Goal: Navigation & Orientation: Understand site structure

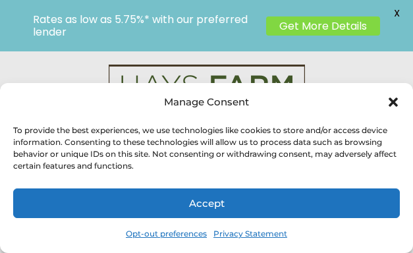
scroll to position [297, 0]
click at [126, 218] on button "Accept" at bounding box center [206, 203] width 386 height 30
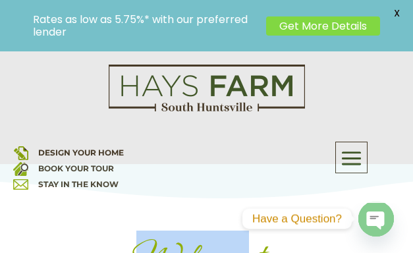
click at [361, 228] on icon ".chaty-sts4-0{fill: #ffffff;}.chaty-st0{fill: #808080;}" at bounding box center [376, 210] width 36 height 36
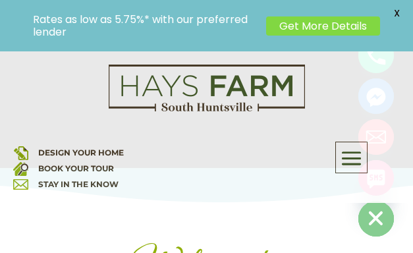
click at [369, 229] on icon "button" at bounding box center [375, 220] width 18 height 18
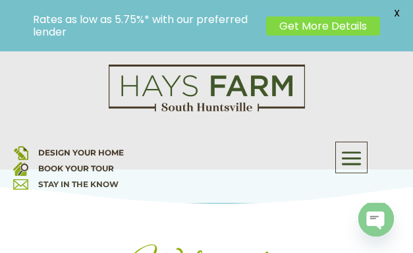
click at [365, 236] on circle "button" at bounding box center [376, 219] width 36 height 36
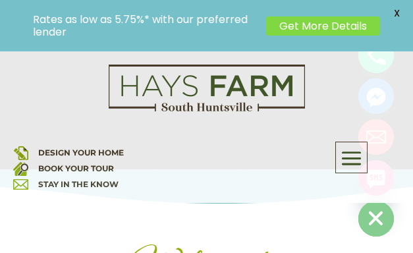
click at [380, 236] on icon "button" at bounding box center [376, 219] width 36 height 36
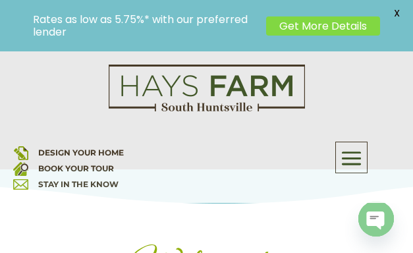
click at [362, 236] on span ".chaty-sts4-0{fill: #ffffff;}.chaty-st0{fill: #808080;}" at bounding box center [376, 219] width 36 height 36
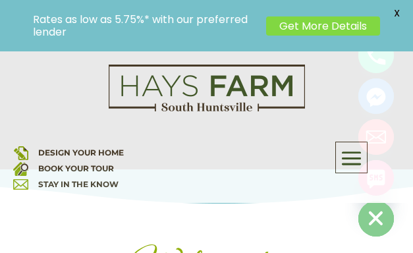
click at [377, 229] on icon "button" at bounding box center [375, 220] width 18 height 18
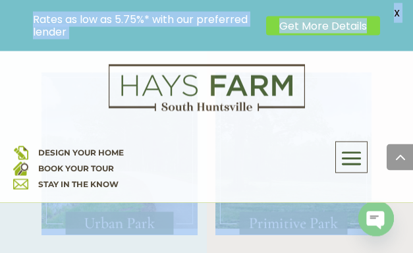
scroll to position [4473, 0]
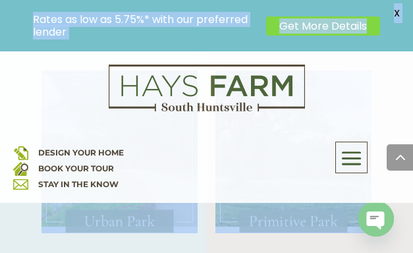
click at [361, 236] on circle "button" at bounding box center [376, 219] width 36 height 36
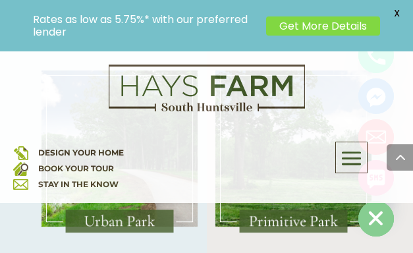
click at [385, 236] on circle "button" at bounding box center [376, 219] width 36 height 36
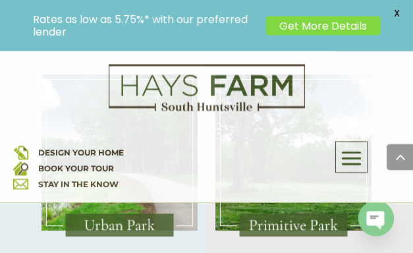
scroll to position [4469, 0]
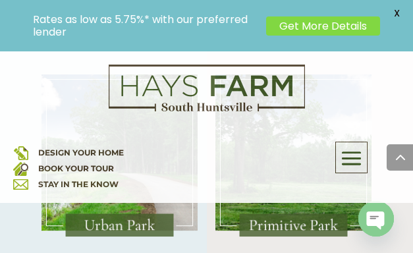
click at [393, 236] on icon ".chaty-sts4-0{fill: #ffffff;}.chaty-st0{fill: #808080;}" at bounding box center [376, 219] width 36 height 36
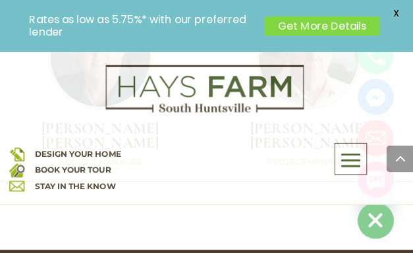
scroll to position [6709, 0]
click at [360, 236] on ellipse "button" at bounding box center [376, 219] width 36 height 36
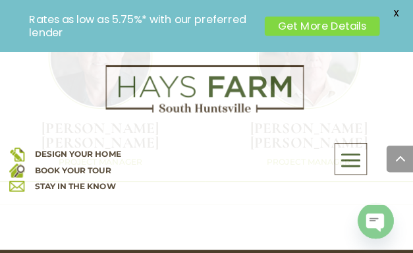
click at [363, 236] on circle "button" at bounding box center [376, 219] width 36 height 36
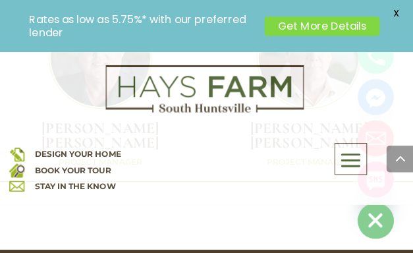
click at [359, 195] on circle "SMS" at bounding box center [376, 178] width 36 height 36
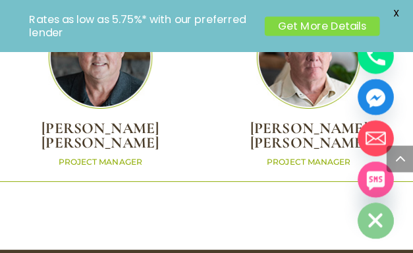
scroll to position [4725, 0]
